Goal: Information Seeking & Learning: Check status

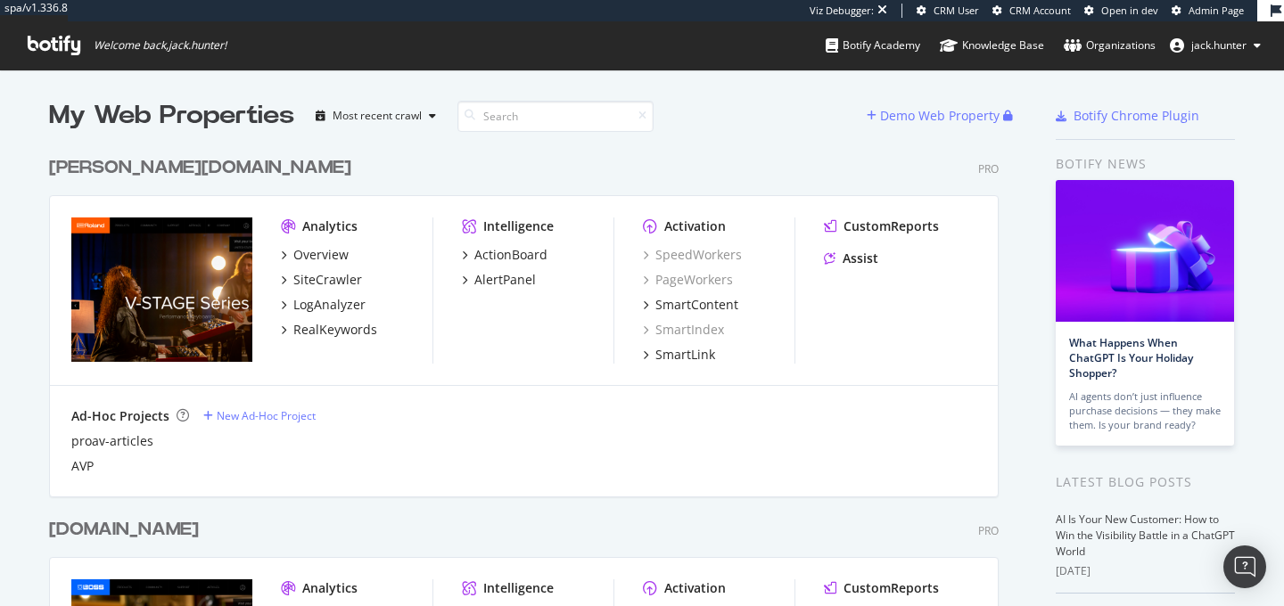
click at [105, 160] on div "[PERSON_NAME][DOMAIN_NAME]" at bounding box center [200, 168] width 302 height 26
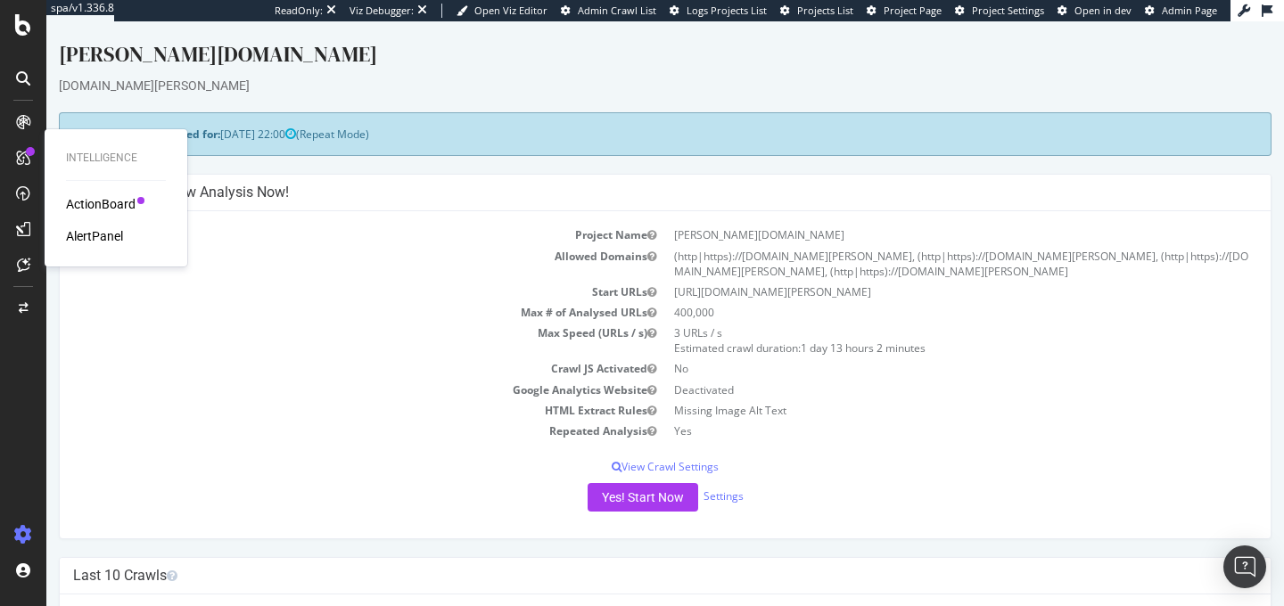
click at [79, 209] on div "ActionBoard" at bounding box center [101, 204] width 70 height 18
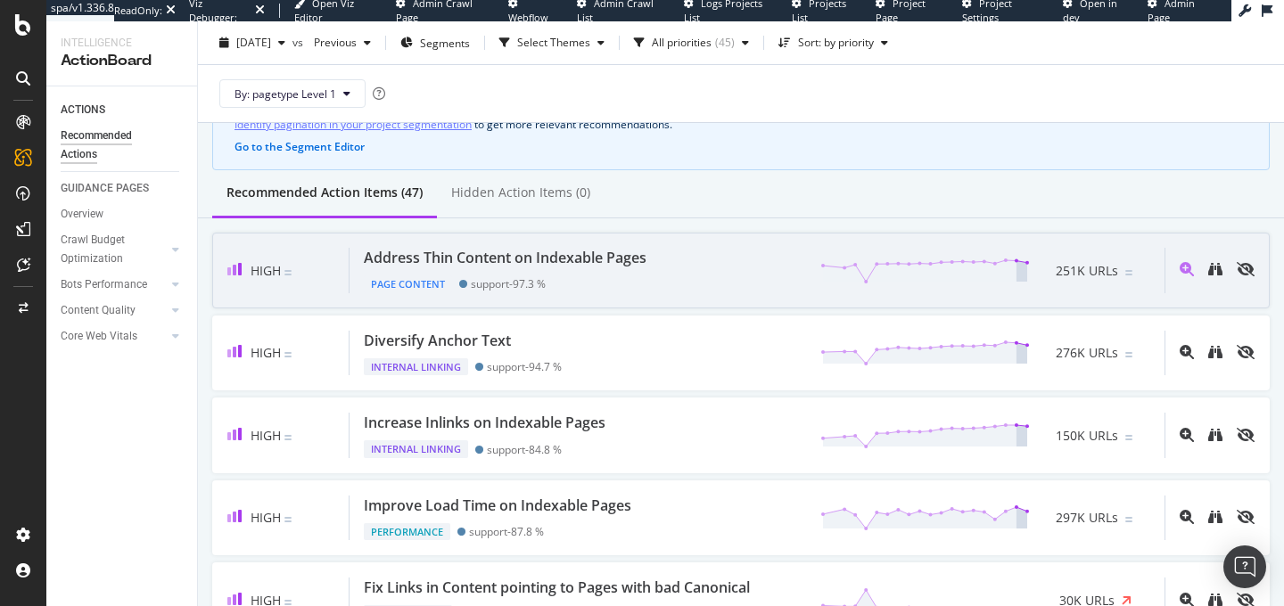
scroll to position [103, 0]
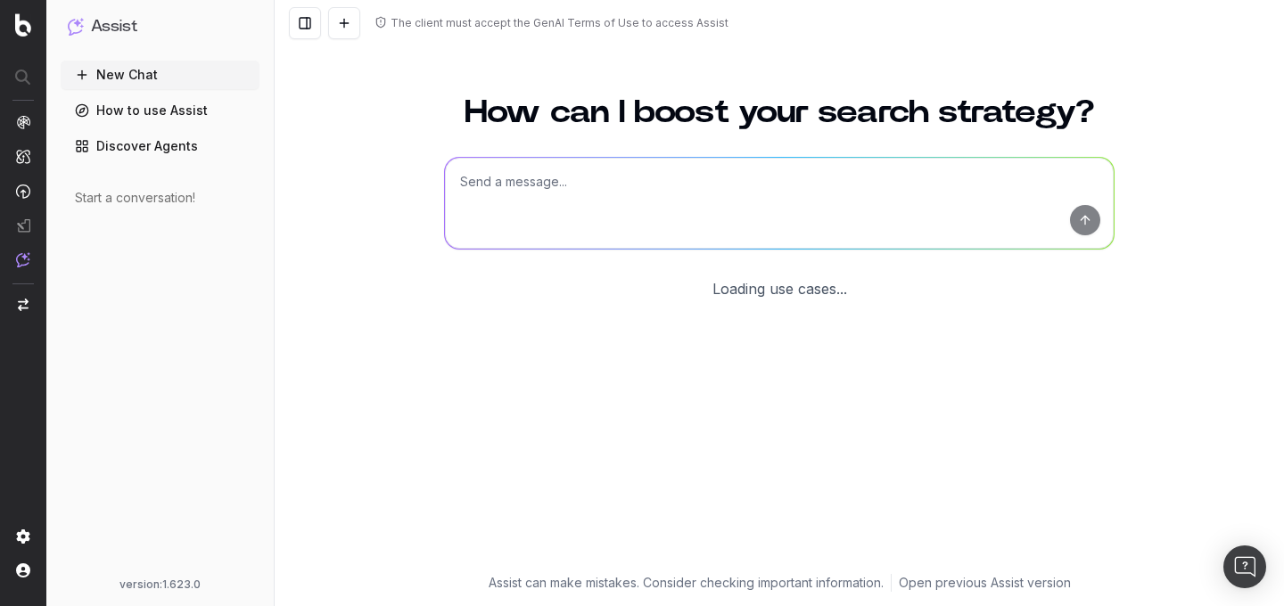
scroll to position [86, 0]
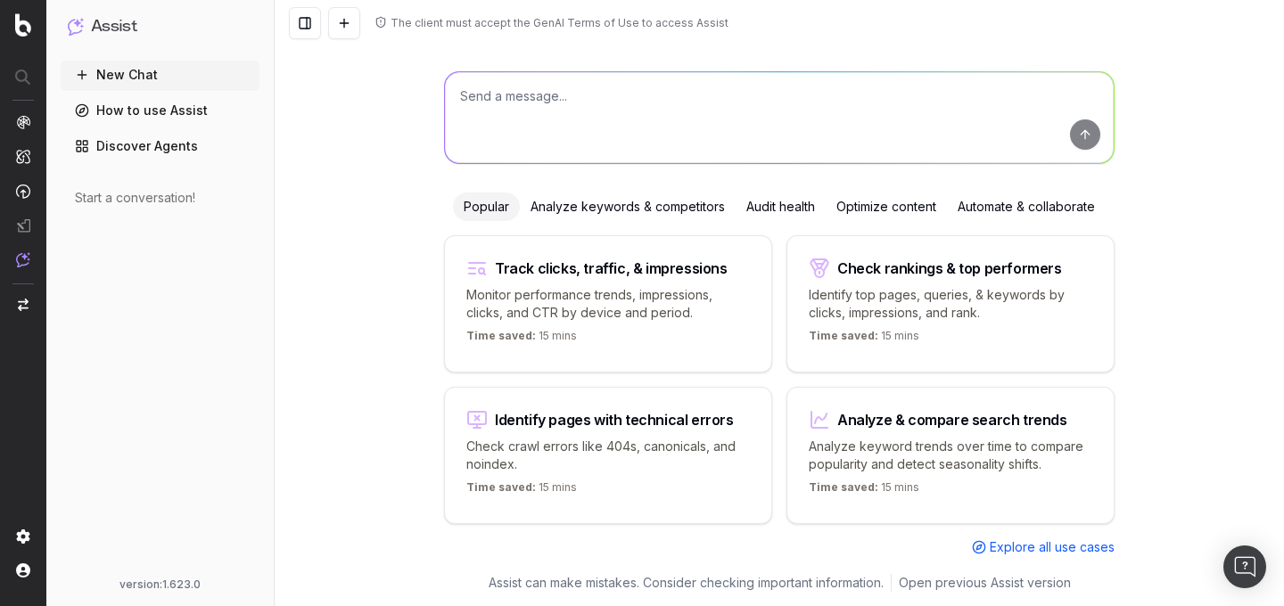
click at [490, 25] on div "The client must accept the GenAI Terms of Use to access Assist" at bounding box center [560, 23] width 338 height 14
click at [507, 97] on textarea at bounding box center [779, 117] width 669 height 91
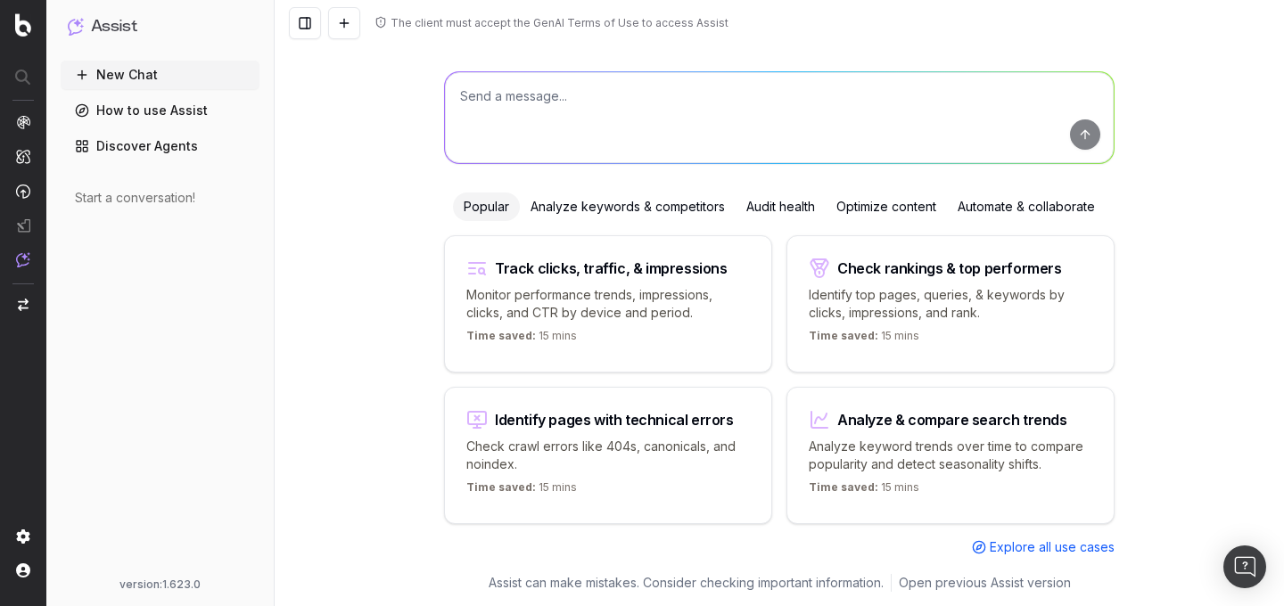
scroll to position [0, 0]
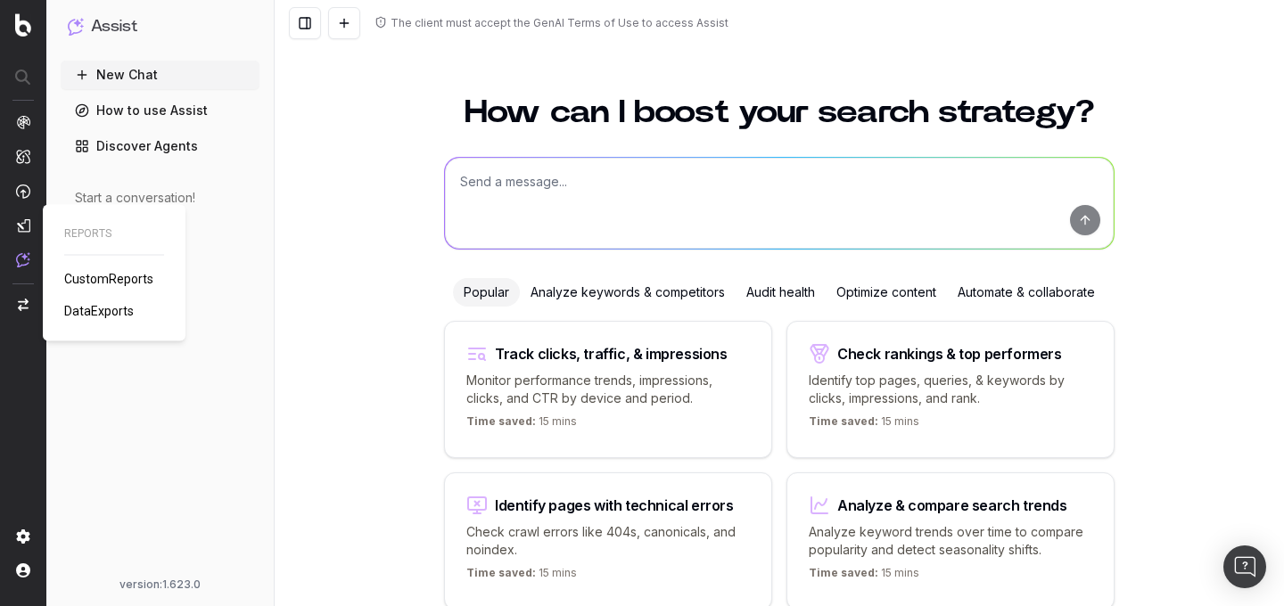
click at [93, 281] on span "CustomReports" at bounding box center [108, 279] width 89 height 14
